Goal: Download file/media

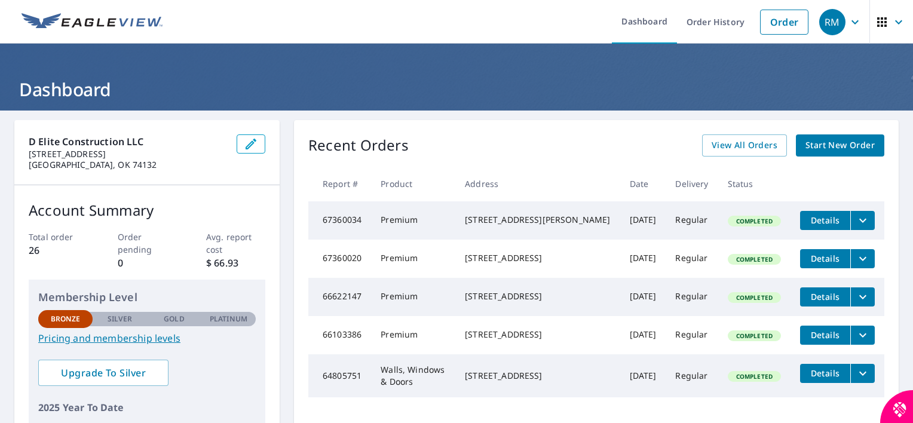
click at [855, 265] on icon "filesDropdownBtn-67360020" at bounding box center [862, 258] width 14 height 14
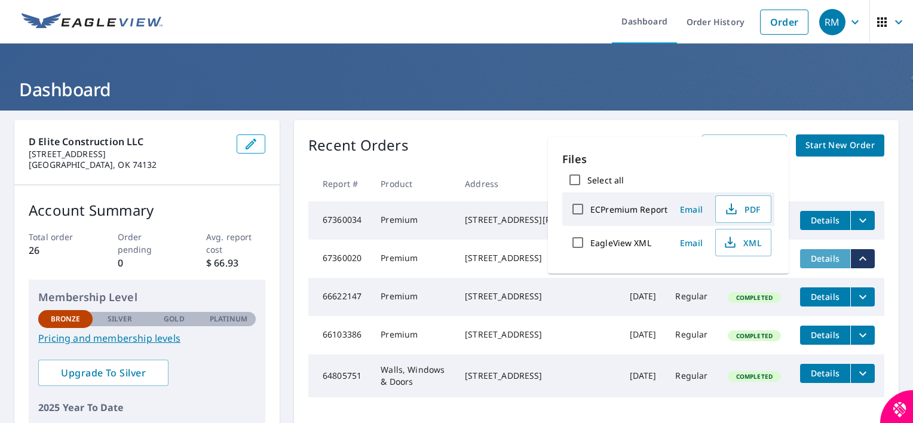
click at [820, 262] on span "Details" at bounding box center [825, 258] width 36 height 11
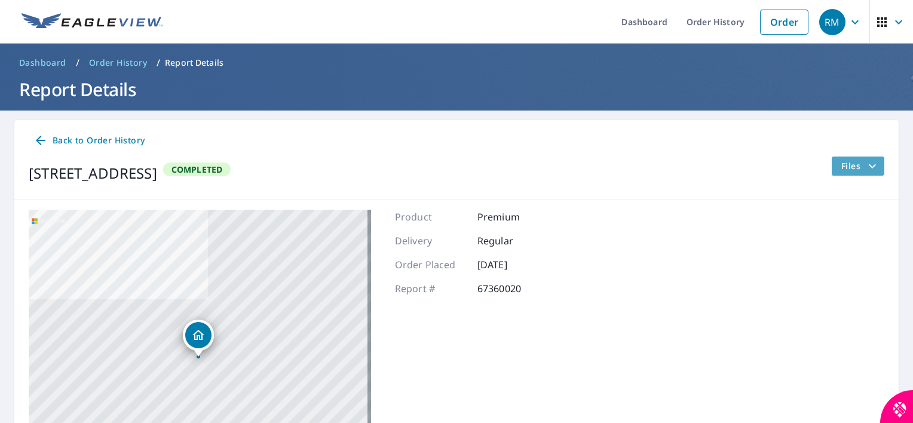
click at [865, 167] on icon "filesDropdownBtn-67360020" at bounding box center [872, 166] width 14 height 14
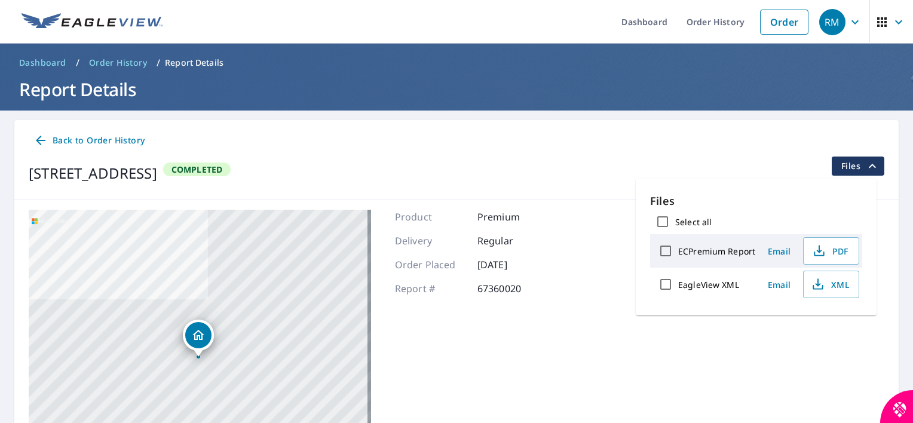
click at [684, 326] on div "[STREET_ADDRESS] Aerial Road A standard road map Aerial A detailed look from ab…" at bounding box center [456, 359] width 884 height 318
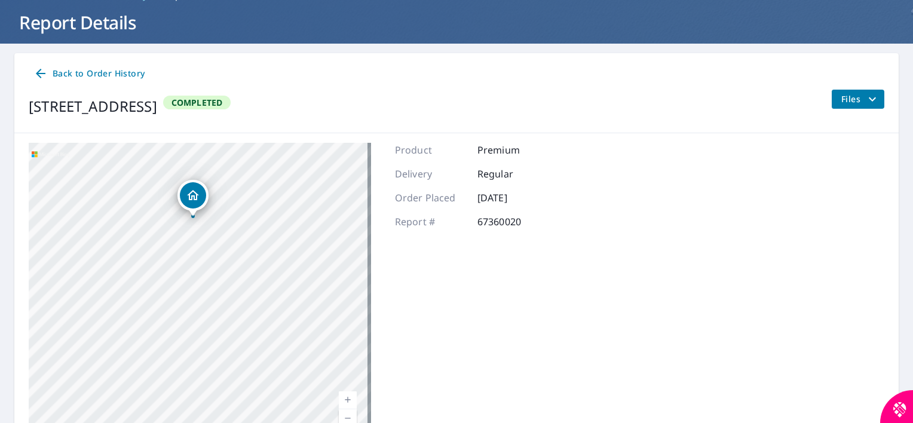
scroll to position [134, 0]
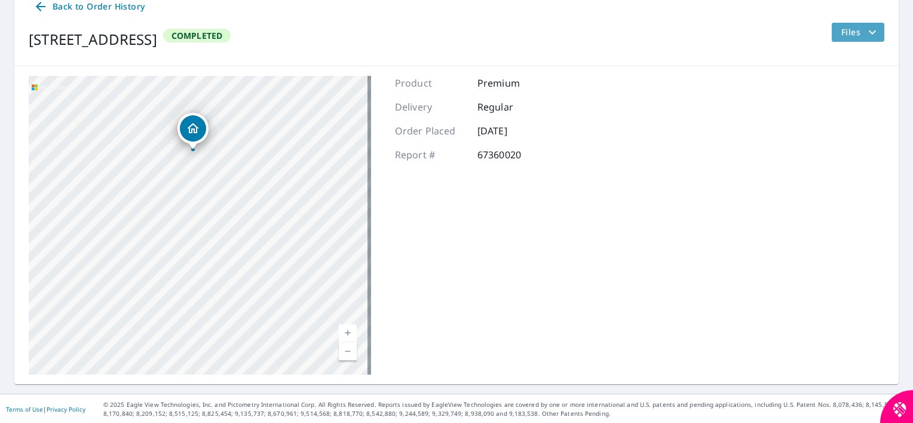
click at [865, 29] on icon "filesDropdownBtn-67360020" at bounding box center [872, 32] width 14 height 14
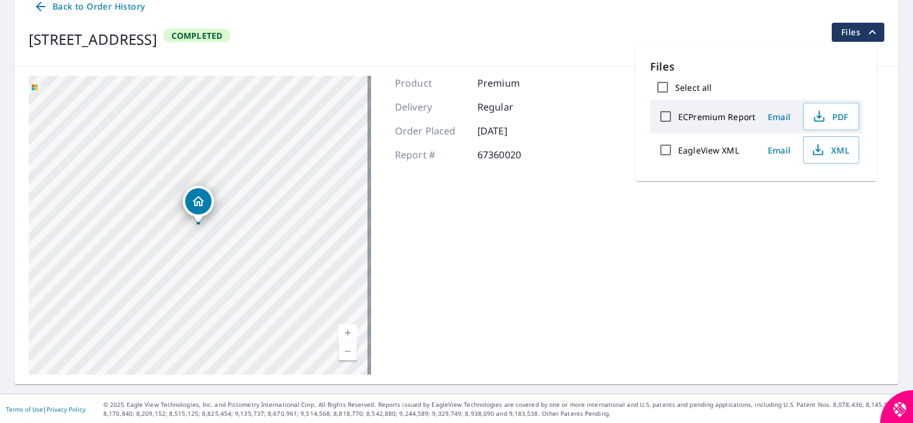
click at [717, 117] on label "ECPremium Report" at bounding box center [716, 116] width 77 height 11
click at [678, 117] on input "ECPremium Report" at bounding box center [665, 116] width 25 height 25
checkbox input "true"
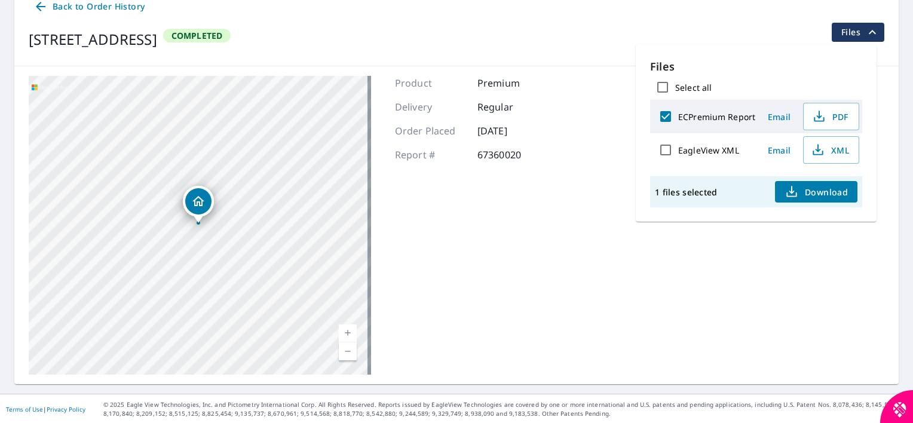
click at [600, 221] on div "[STREET_ADDRESS] Aerial Road A standard road map Aerial A detailed look from ab…" at bounding box center [456, 225] width 884 height 318
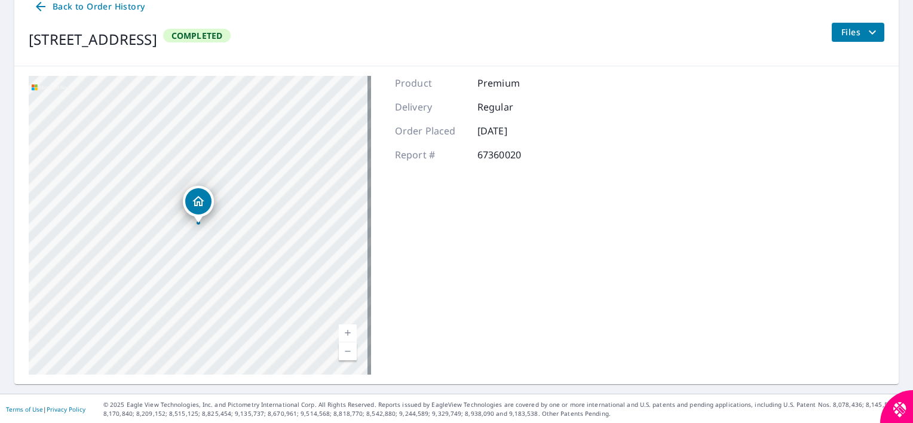
click at [41, 5] on icon at bounding box center [40, 6] width 14 height 14
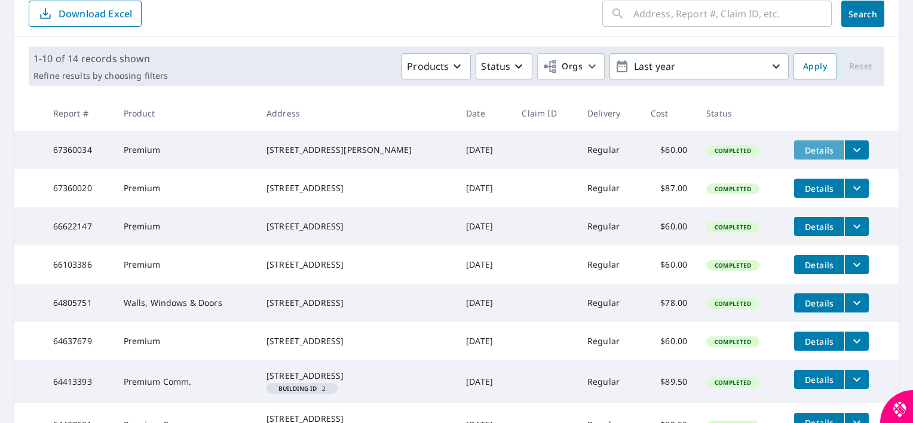
click at [802, 152] on span "Details" at bounding box center [819, 150] width 36 height 11
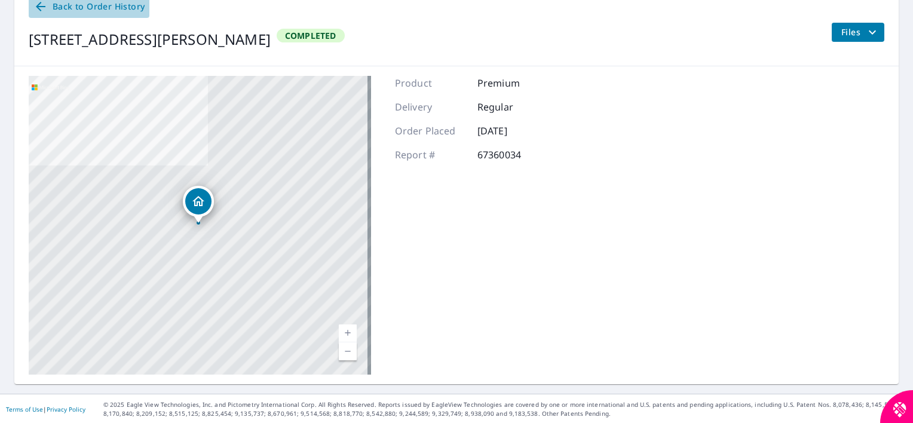
click at [41, 7] on icon at bounding box center [41, 7] width 10 height 10
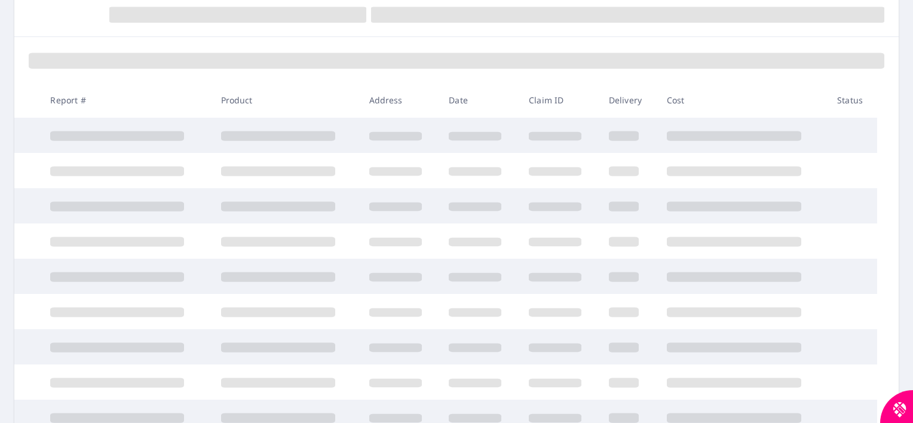
click at [778, 155] on td at bounding box center [742, 170] width 170 height 35
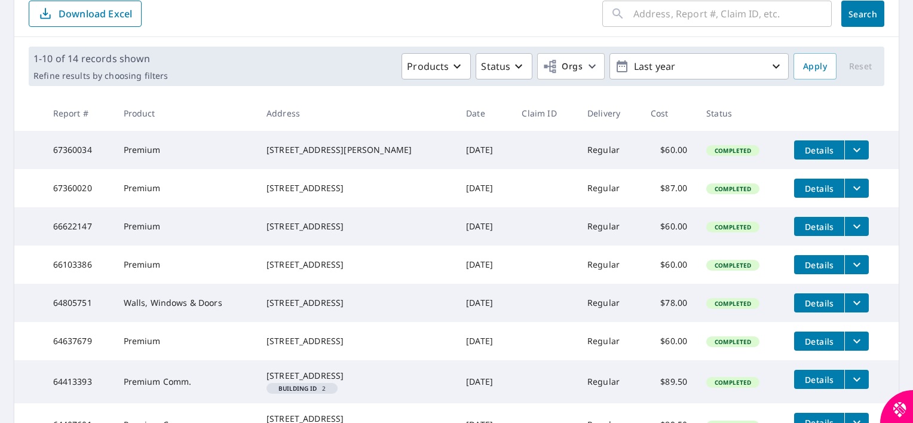
click at [849, 148] on icon "filesDropdownBtn-67360034" at bounding box center [856, 150] width 14 height 14
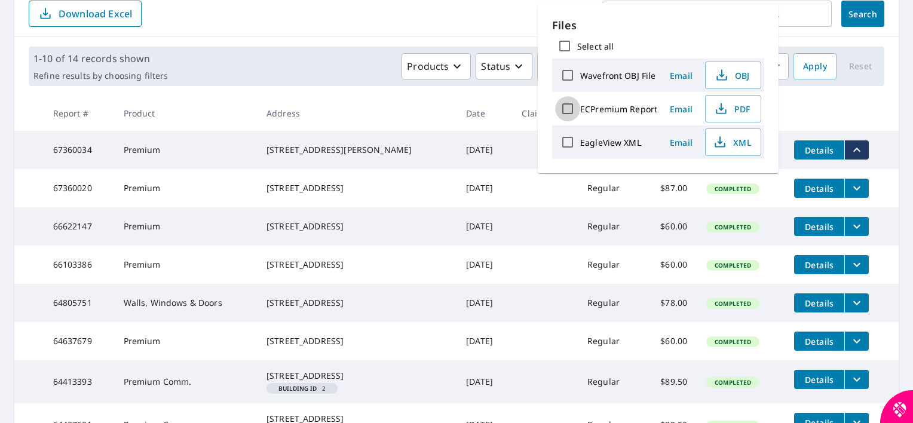
click at [570, 107] on input "ECPremium Report" at bounding box center [567, 108] width 25 height 25
checkbox input "true"
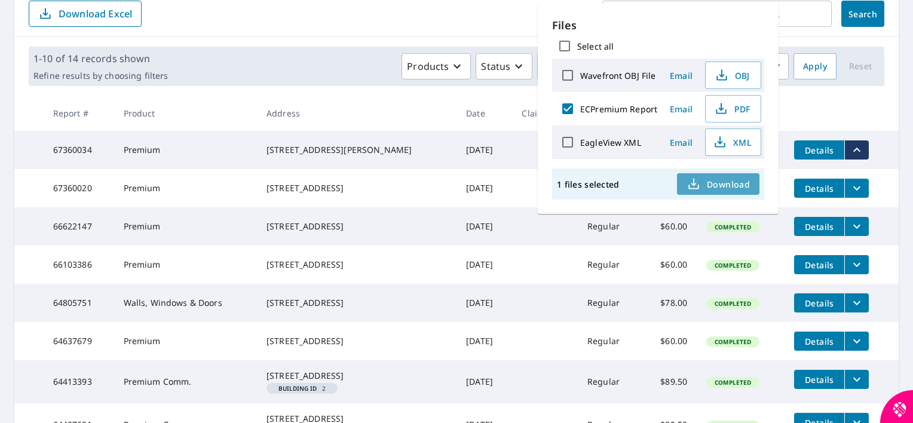
click at [727, 182] on span "Download" at bounding box center [717, 184] width 63 height 14
click at [512, 199] on td at bounding box center [544, 188] width 65 height 38
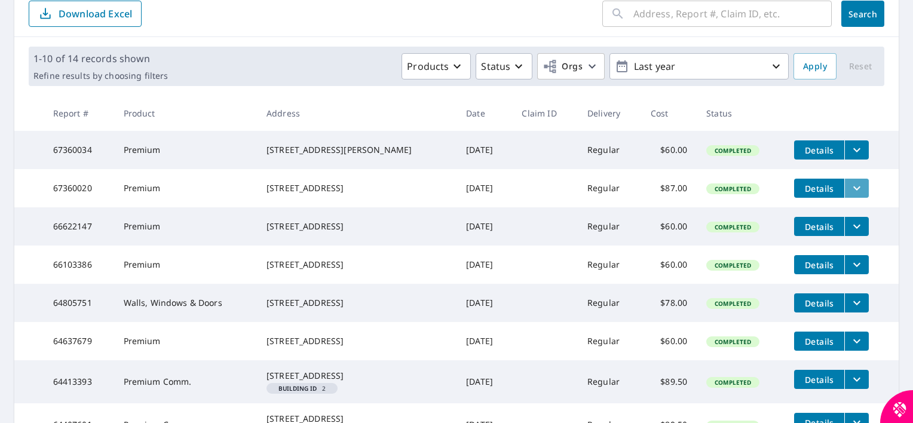
click at [849, 194] on icon "filesDropdownBtn-67360020" at bounding box center [856, 188] width 14 height 14
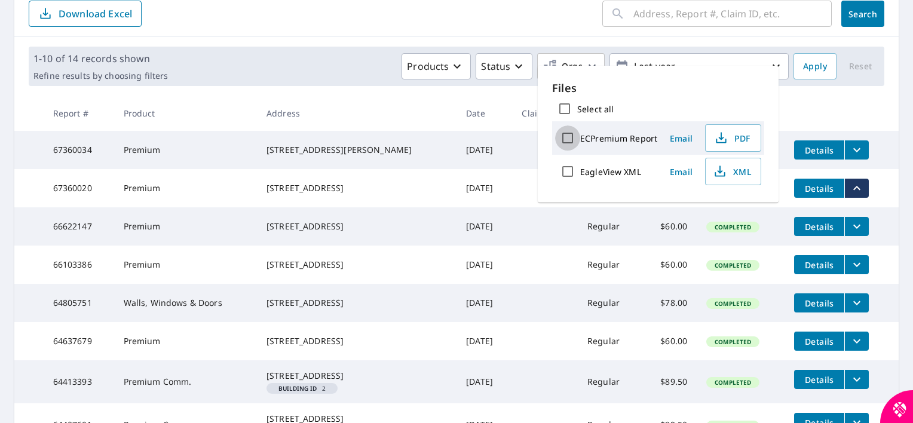
click at [564, 137] on input "ECPremium Report" at bounding box center [567, 137] width 25 height 25
checkbox input "true"
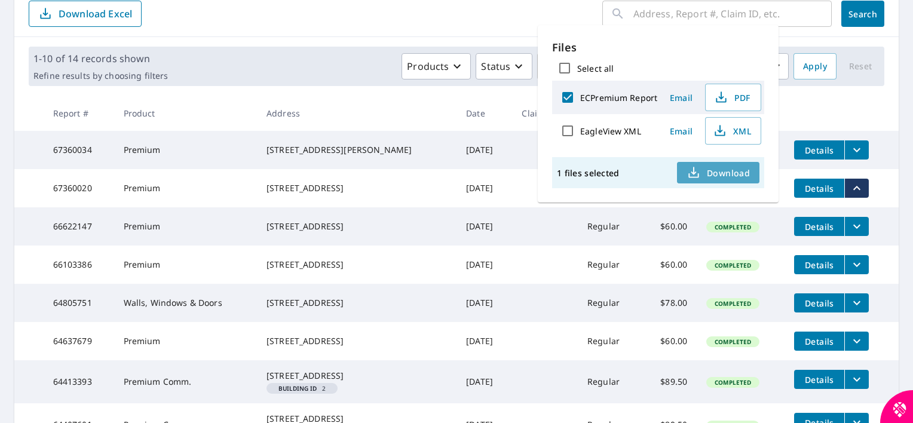
click at [729, 174] on span "Download" at bounding box center [717, 172] width 63 height 14
